Goal: Communication & Community: Share content

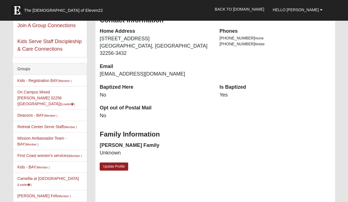
scroll to position [100, 0]
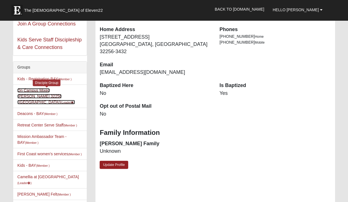
click at [31, 90] on link "On Campus Mixed [PERSON_NAME] 32256 ([GEOGRAPHIC_DATA]) (Leader )" at bounding box center [46, 96] width 58 height 16
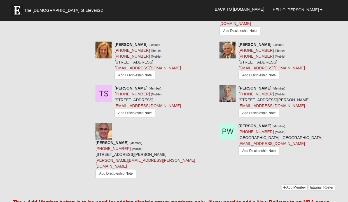
scroll to position [644, 0]
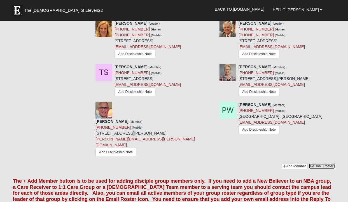
click at [324, 163] on link "Email Roster" at bounding box center [321, 166] width 26 height 6
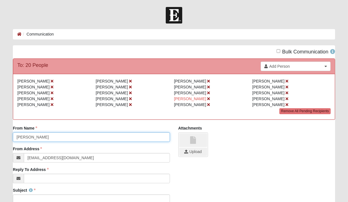
click at [16, 136] on input "[PERSON_NAME]" at bounding box center [91, 137] width 157 height 10
type input "[PERSON_NAME] and [PERSON_NAME]"
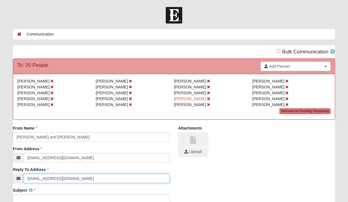
type input "[EMAIL_ADDRESS][DOMAIN_NAME]"
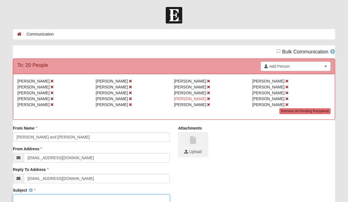
scroll to position [1, 0]
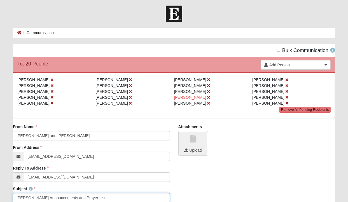
type input "[PERSON_NAME] Announcements and Prayer List"
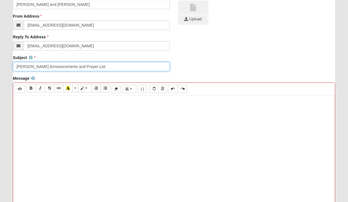
drag, startPoint x: 100, startPoint y: 66, endPoint x: -37, endPoint y: 65, distance: 137.3
click at [0, 65] on html "Hello [PERSON_NAME] My Account Log Out Communication Communication Error" at bounding box center [174, 97] width 348 height 461
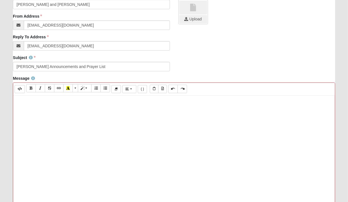
click at [19, 102] on p at bounding box center [174, 101] width 316 height 6
paste div
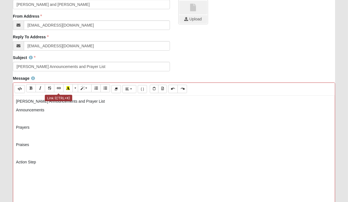
drag, startPoint x: 53, startPoint y: 89, endPoint x: 81, endPoint y: 83, distance: 28.6
drag, startPoint x: 81, startPoint y: 83, endPoint x: 51, endPoint y: 136, distance: 60.7
click at [51, 136] on p at bounding box center [174, 136] width 316 height 6
drag, startPoint x: 94, startPoint y: 102, endPoint x: -39, endPoint y: 94, distance: 133.6
click at [0, 94] on html "Hello [PERSON_NAME] My Account Log Out Communication Communication Error" at bounding box center [174, 97] width 348 height 461
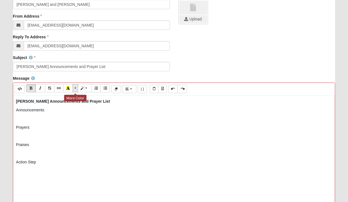
click at [75, 87] on span "More Color" at bounding box center [75, 88] width 3 height 4
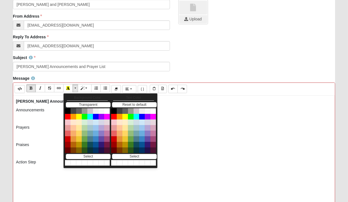
click at [35, 130] on div "[PERSON_NAME] Announcements and Prayer List Announcements Prayers Praises Actio…" at bounding box center [173, 180] width 321 height 168
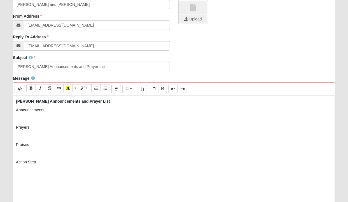
click at [47, 108] on p "Announcements" at bounding box center [174, 110] width 316 height 6
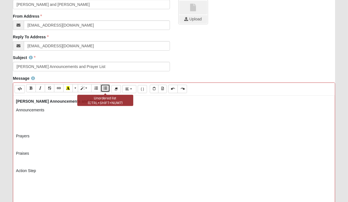
click at [107, 86] on button "Unordered list (CTRL+SHIFT+NUM7)" at bounding box center [105, 88] width 10 height 8
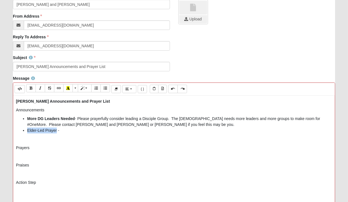
drag, startPoint x: 27, startPoint y: 129, endPoint x: 56, endPoint y: 130, distance: 29.4
click at [56, 130] on li "Elder-Led Prayer -" at bounding box center [179, 131] width 305 height 6
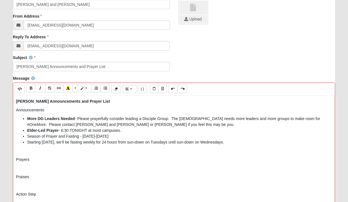
click at [166, 135] on li "Season of Prayer and Fasting - [DATE]-[DATE]" at bounding box center [179, 136] width 305 height 6
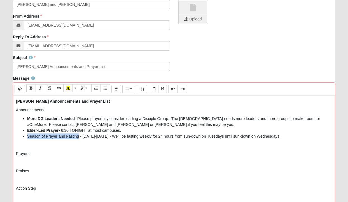
drag, startPoint x: 27, startPoint y: 135, endPoint x: 79, endPoint y: 135, distance: 51.7
click at [79, 135] on li "Season of Prayer and Fasting - [DATE]-[DATE] - We’ll be fasting weekly for 24 h…" at bounding box center [179, 136] width 305 height 6
click at [49, 139] on li "Season of Prayer and Fasting - [DATE]-[DATE] - We’ll be fasting weekly for 24 h…" at bounding box center [179, 136] width 305 height 6
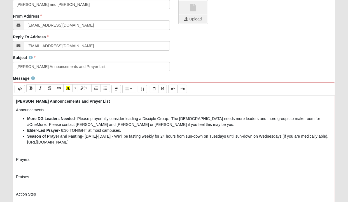
click at [172, 135] on li "Season of Prayer and Fasting - [DATE]-[DATE] - We’ll be fasting weekly for 24 h…" at bounding box center [179, 139] width 305 height 12
click at [238, 141] on li "Season of Prayer and Fasting - [DATE]-[DATE] - In preparation for Saturated, we…" at bounding box center [179, 139] width 305 height 12
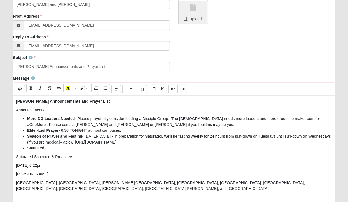
drag, startPoint x: 47, startPoint y: 156, endPoint x: 115, endPoint y: 156, distance: 68.5
click at [115, 156] on p "Saturated Schedule & Preachers" at bounding box center [174, 157] width 316 height 6
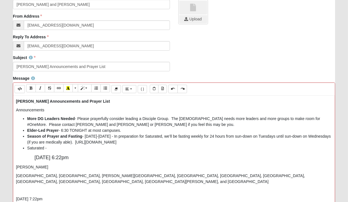
click at [120, 158] on p "[DATE] 6:22pm" at bounding box center [174, 158] width 316 height 8
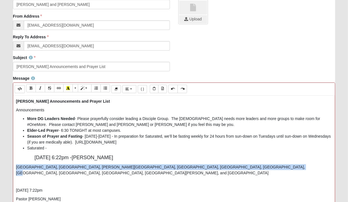
drag, startPoint x: 16, startPoint y: 167, endPoint x: 257, endPoint y: 166, distance: 241.6
click at [257, 166] on p "[GEOGRAPHIC_DATA], [GEOGRAPHIC_DATA], [PERSON_NAME][GEOGRAPHIC_DATA], [GEOGRAPH…" at bounding box center [174, 170] width 316 height 12
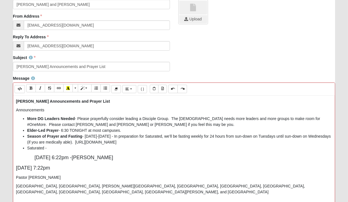
click at [119, 167] on p "[DATE] 7:22pm" at bounding box center [174, 168] width 316 height 8
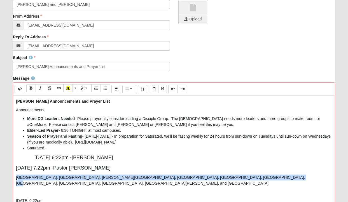
drag, startPoint x: 16, startPoint y: 176, endPoint x: 262, endPoint y: 173, distance: 246.1
click at [262, 173] on div "[PERSON_NAME] Announcements and Prayer List Announcements More DG Leaders Neede…" at bounding box center [173, 180] width 321 height 168
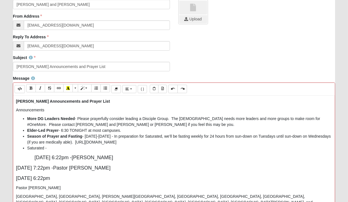
click at [110, 177] on p "[DATE] 6:22pm" at bounding box center [174, 178] width 316 height 8
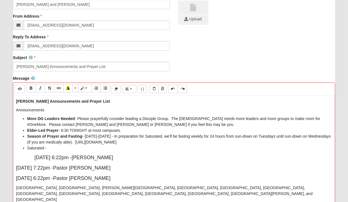
click at [162, 177] on p "[DATE] 6:22pm - Pastor [PERSON_NAME]" at bounding box center [174, 178] width 316 height 8
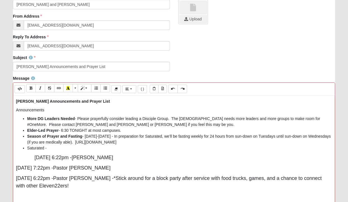
click at [15, 184] on div "[PERSON_NAME] Announcements and Prayer List Announcements More DG Leaders Neede…" at bounding box center [173, 180] width 321 height 168
click at [141, 185] on p "[DATE] 6:22pm - Pastor [PERSON_NAME] - *Stick around for a block party after se…" at bounding box center [174, 181] width 316 height 15
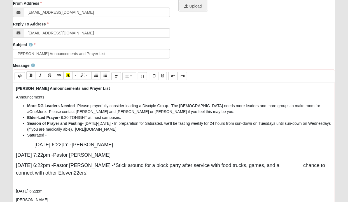
scroll to position [154, 0]
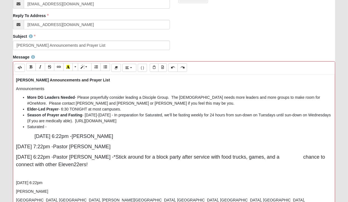
click at [16, 182] on p "[DATE] 6:22pm" at bounding box center [174, 183] width 316 height 6
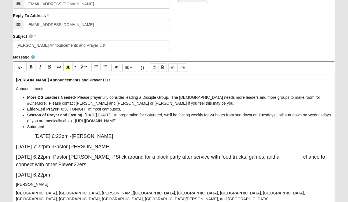
click at [118, 173] on p "[DATE] 6:22pm" at bounding box center [174, 175] width 316 height 8
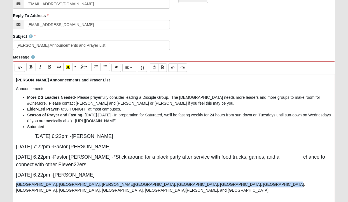
drag, startPoint x: 15, startPoint y: 184, endPoint x: 253, endPoint y: 181, distance: 237.4
click at [253, 181] on div "[PERSON_NAME] Announcements and Prayer List Announcements More DG Leaders Neede…" at bounding box center [173, 158] width 321 height 168
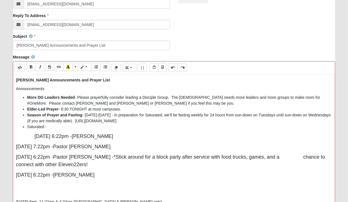
click at [32, 126] on li "Saturated -" at bounding box center [179, 127] width 305 height 6
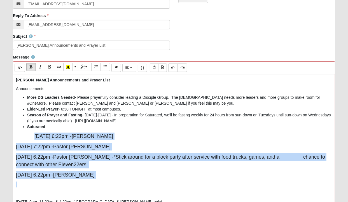
drag, startPoint x: 35, startPoint y: 136, endPoint x: 162, endPoint y: 183, distance: 135.9
click at [162, 183] on div "[PERSON_NAME] Announcements and Prayer List Announcements More DG Leaders Neede…" at bounding box center [173, 158] width 321 height 168
click at [75, 66] on span "More Color" at bounding box center [75, 67] width 3 height 4
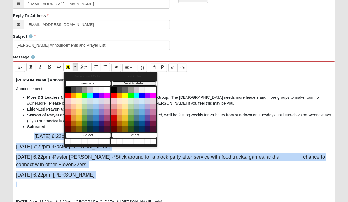
click at [135, 84] on button "Reset to default" at bounding box center [134, 83] width 45 height 5
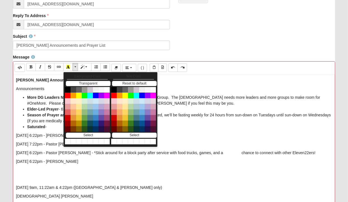
click at [25, 134] on p "[DATE] 6:22pm - [PERSON_NAME]" at bounding box center [174, 136] width 316 height 6
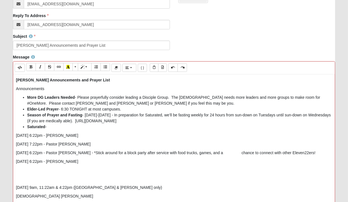
click at [30, 142] on p "[DATE] 7:22pm - Pastor [PERSON_NAME]" at bounding box center [174, 144] width 316 height 6
click at [278, 151] on p "[DATE] 6:22pm - Pastor [PERSON_NAME] - *Stick around for a block party after se…" at bounding box center [174, 153] width 316 height 6
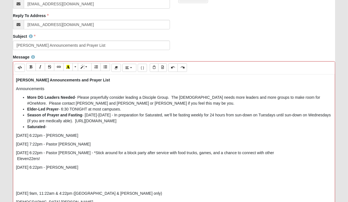
click at [33, 174] on p at bounding box center [174, 176] width 316 height 6
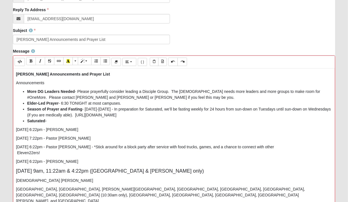
click at [34, 178] on div "[PERSON_NAME] Announcements and Prayer List Announcements More DG Leaders Neede…" at bounding box center [173, 153] width 321 height 168
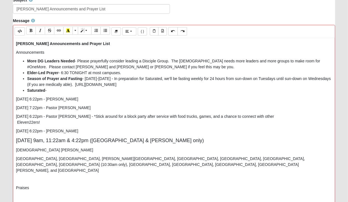
scroll to position [194, 0]
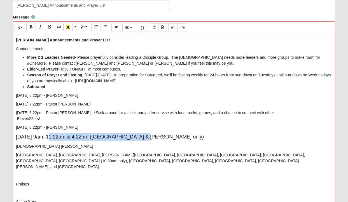
drag, startPoint x: 34, startPoint y: 136, endPoint x: 126, endPoint y: 136, distance: 91.7
click at [126, 136] on span "[DATE] 9am, 11:22am & 4:22pm ([GEOGRAPHIC_DATA] & [PERSON_NAME] only)" at bounding box center [110, 137] width 188 height 6
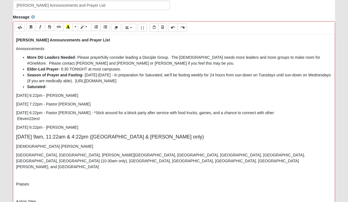
click at [214, 137] on p "[DATE] 9am, 11:22am & 4:22pm ([GEOGRAPHIC_DATA] & [PERSON_NAME] only)" at bounding box center [174, 137] width 316 height 8
drag, startPoint x: 34, startPoint y: 136, endPoint x: 136, endPoint y: 135, distance: 102.1
click at [136, 135] on p "[DATE] 9am, 11:22am" at bounding box center [174, 137] width 316 height 8
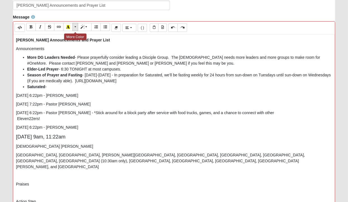
click at [75, 26] on span "More Color" at bounding box center [75, 27] width 3 height 4
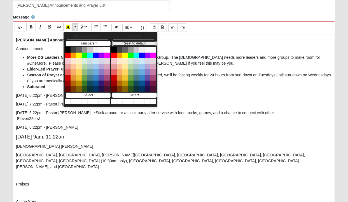
click at [124, 42] on button "Reset to default" at bounding box center [134, 43] width 45 height 5
click at [111, 136] on p "[DATE] 9am, 11:22am" at bounding box center [174, 137] width 316 height 8
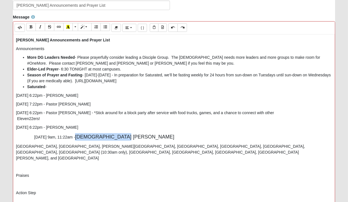
drag, startPoint x: 108, startPoint y: 135, endPoint x: 149, endPoint y: 135, distance: 41.1
click at [149, 135] on span "[DEMOGRAPHIC_DATA] [PERSON_NAME]" at bounding box center [124, 137] width 99 height 6
click at [74, 27] on span "More Color" at bounding box center [75, 27] width 3 height 4
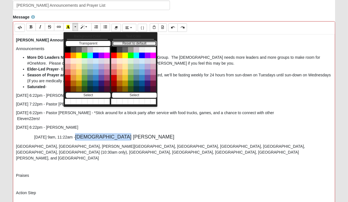
click at [122, 43] on button "Reset to default" at bounding box center [134, 43] width 45 height 5
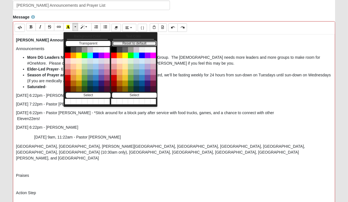
click at [122, 43] on button "Reset to default" at bounding box center [134, 43] width 45 height 5
click at [158, 130] on div "[PERSON_NAME] Announcements and Prayer List Announcements More DG Leaders Neede…" at bounding box center [173, 118] width 321 height 168
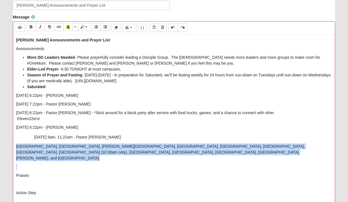
drag, startPoint x: 16, startPoint y: 146, endPoint x: 371, endPoint y: 156, distance: 355.6
click at [347, 156] on html "Hello [PERSON_NAME] My Account Log Out Communication Communication Error" at bounding box center [174, 36] width 348 height 461
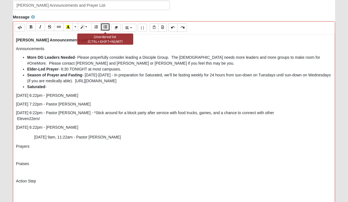
click at [104, 26] on icon "Unordered list (CTRL+SHIFT+NUM7)" at bounding box center [104, 27] width 3 height 4
click at [27, 49] on p "Announcements" at bounding box center [174, 49] width 316 height 6
drag, startPoint x: 27, startPoint y: 49, endPoint x: 31, endPoint y: 50, distance: 4.3
click at [31, 50] on p "Announcements" at bounding box center [174, 49] width 316 height 6
click at [20, 51] on p "Announcements" at bounding box center [174, 49] width 316 height 6
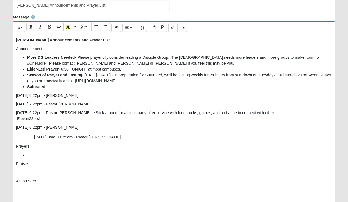
click at [46, 51] on p "Announcements" at bounding box center [174, 49] width 316 height 6
drag, startPoint x: 46, startPoint y: 48, endPoint x: 5, endPoint y: 47, distance: 41.4
click at [5, 47] on form "Hello [PERSON_NAME] My Account Log Out Communication Communication Error" at bounding box center [174, 40] width 348 height 454
drag, startPoint x: 35, startPoint y: 147, endPoint x: 0, endPoint y: 141, distance: 35.4
click at [0, 141] on html "Hello [PERSON_NAME] My Account Log Out Communication Communication Error" at bounding box center [174, 36] width 348 height 461
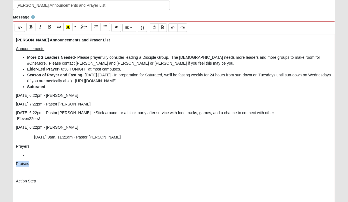
drag, startPoint x: 29, startPoint y: 164, endPoint x: -6, endPoint y: 160, distance: 35.7
click at [0, 160] on html "Hello [PERSON_NAME] My Account Log Out Communication Communication Error" at bounding box center [174, 36] width 348 height 461
drag, startPoint x: 39, startPoint y: 180, endPoint x: -9, endPoint y: 179, distance: 48.7
click at [0, 179] on html "Hello [PERSON_NAME] My Account Log Out Communication Communication Error" at bounding box center [174, 36] width 348 height 461
click at [32, 154] on li at bounding box center [179, 155] width 305 height 6
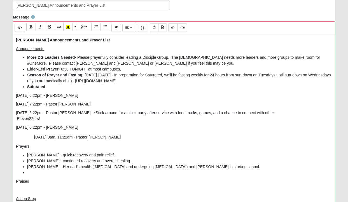
click at [32, 155] on li "[PERSON_NAME] - quick recovery and pain relief." at bounding box center [179, 155] width 305 height 6
click at [30, 160] on li "[PERSON_NAME] - continued recovery and overall healing." at bounding box center [179, 161] width 305 height 6
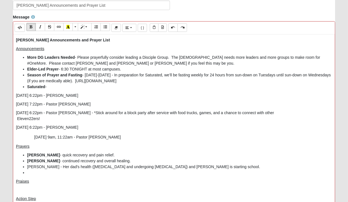
click at [32, 167] on li "[PERSON_NAME] - Her dad's health ([MEDICAL_DATA] and undergoing [MEDICAL_DATA])…" at bounding box center [179, 167] width 305 height 6
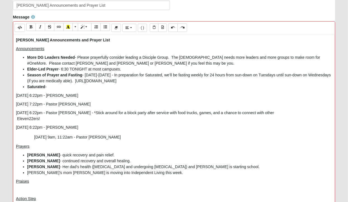
click at [54, 171] on li "[PERSON_NAME]'s mom [PERSON_NAME] is moving into Independent Living this week." at bounding box center [179, 173] width 305 height 6
click at [42, 154] on li "[PERSON_NAME] - quick recovery and pain relief." at bounding box center [179, 155] width 305 height 6
click at [142, 171] on li "[PERSON_NAME]'s mom [PERSON_NAME] is moving into Independent Living this week." at bounding box center [179, 173] width 305 height 6
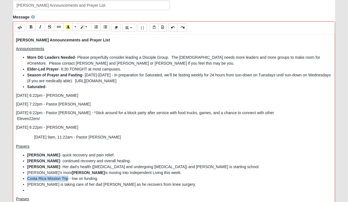
drag, startPoint x: 27, startPoint y: 178, endPoint x: 68, endPoint y: 178, distance: 40.8
click at [68, 178] on li "Costa Rica Mission Trip - low on funding." at bounding box center [179, 179] width 305 height 6
click at [30, 182] on li "[PERSON_NAME] is taking care of her dad [PERSON_NAME] as he recovers from knee …" at bounding box center [179, 184] width 305 height 6
click at [37, 192] on li at bounding box center [179, 190] width 305 height 6
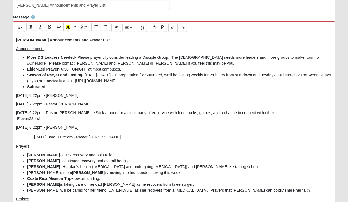
click at [259, 192] on li "[PERSON_NAME] will be caring for her friend [DATE]-[DATE] as she recovers from …" at bounding box center [179, 190] width 305 height 6
click at [289, 189] on li "[PERSON_NAME] will be caring for her friend [DATE]-[DATE] as she recovers from …" at bounding box center [179, 193] width 305 height 12
click at [29, 188] on li "[PERSON_NAME] will be caring for her friend [DATE]-[DATE] as she recovers from …" at bounding box center [179, 193] width 305 height 12
click at [32, 190] on li "[PERSON_NAME] will be caring for her friend [DATE]-[DATE] as she recovers from …" at bounding box center [179, 193] width 305 height 12
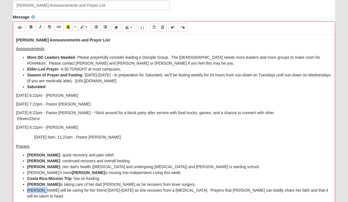
click at [32, 190] on li "[PERSON_NAME] will be caring for her friend [DATE]-[DATE] as she recovers from …" at bounding box center [179, 193] width 305 height 12
click at [136, 94] on p "[DATE] 6:22pm - [PERSON_NAME]" at bounding box center [174, 96] width 316 height 6
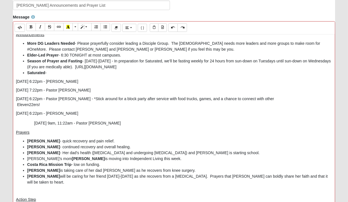
scroll to position [22, 0]
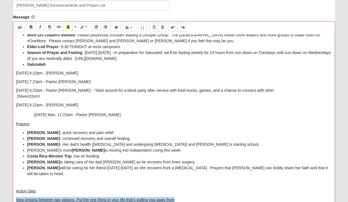
drag, startPoint x: 184, startPoint y: 194, endPoint x: -8, endPoint y: 191, distance: 192.1
click at [0, 191] on html "Hello [PERSON_NAME] My Account Log Out Communication Communication Error" at bounding box center [174, 36] width 348 height 461
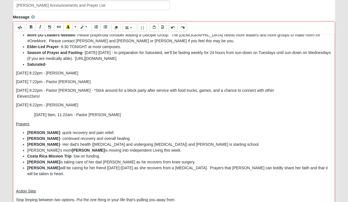
click at [185, 197] on p "Stop limping between two options. Put the one thing in your life that’s pulling…" at bounding box center [174, 200] width 316 height 6
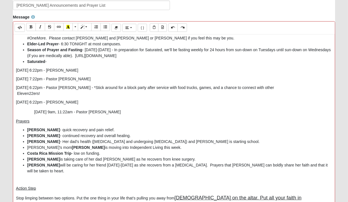
scroll to position [34, 0]
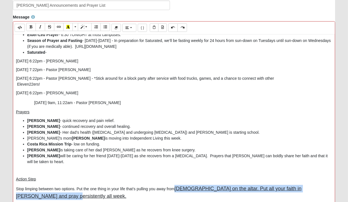
drag, startPoint x: 185, startPoint y: 181, endPoint x: 186, endPoint y: 189, distance: 8.1
click at [186, 189] on p "Stop limping between two options. Put the one thing in your life that’s pulling…" at bounding box center [174, 192] width 316 height 15
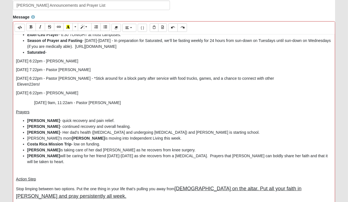
drag, startPoint x: 184, startPoint y: 181, endPoint x: 185, endPoint y: 190, distance: 8.4
click at [185, 190] on p "Stop limping between two options. Put the one thing in your life that’s pulling…" at bounding box center [174, 192] width 316 height 15
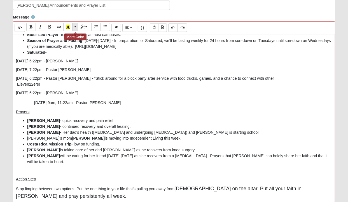
click at [75, 26] on span "More Color" at bounding box center [75, 27] width 3 height 4
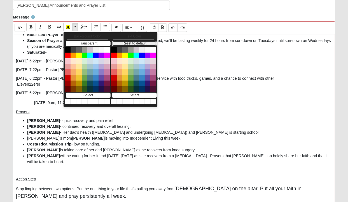
click at [131, 42] on button "Reset to default" at bounding box center [134, 43] width 45 height 5
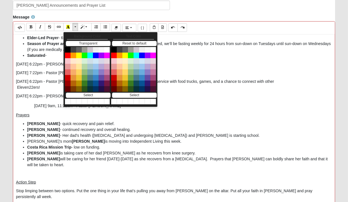
click at [323, 188] on p "Stop limping between two options. Put the one thing in your life that’s pulling…" at bounding box center [174, 194] width 316 height 12
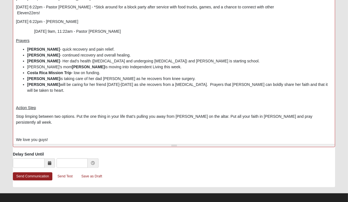
scroll to position [259, 0]
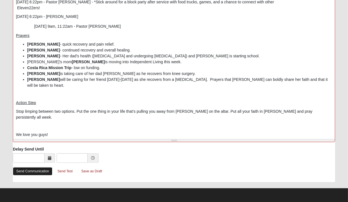
click at [37, 171] on link "Send Communication" at bounding box center [32, 171] width 39 height 8
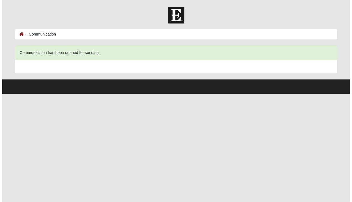
scroll to position [0, 0]
